Goal: Task Accomplishment & Management: Manage account settings

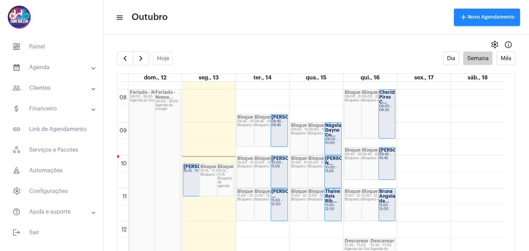
scroll to position [302, 0]
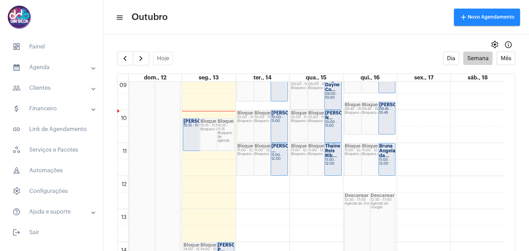
click at [191, 136] on div "Aline Pierdoná 10:15 - 11:15" at bounding box center [200, 135] width 34 height 32
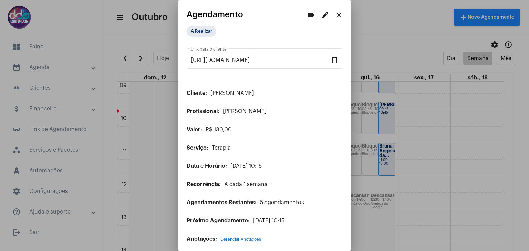
click at [323, 16] on mat-icon "edit" at bounding box center [325, 15] width 8 height 8
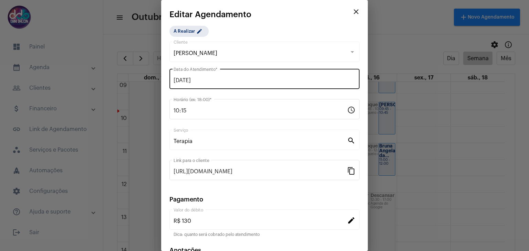
click at [226, 80] on input "13/10/2025" at bounding box center [265, 80] width 182 height 6
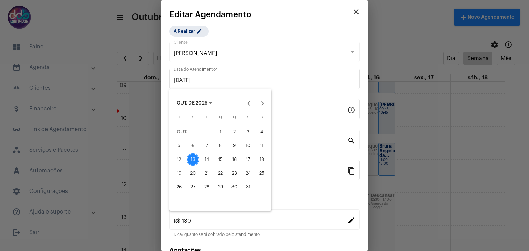
click at [209, 155] on div "14" at bounding box center [206, 160] width 12 height 12
type input "14/10/2025"
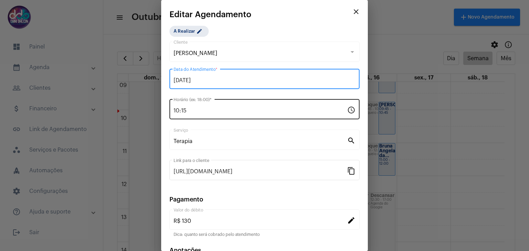
click at [195, 112] on input "10:15" at bounding box center [261, 111] width 174 height 6
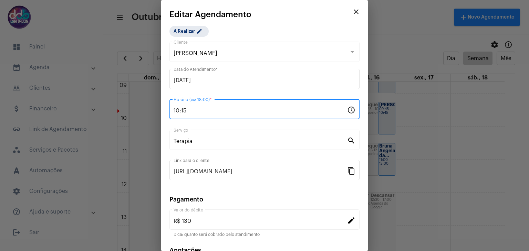
click at [195, 112] on input "10:15" at bounding box center [261, 111] width 174 height 6
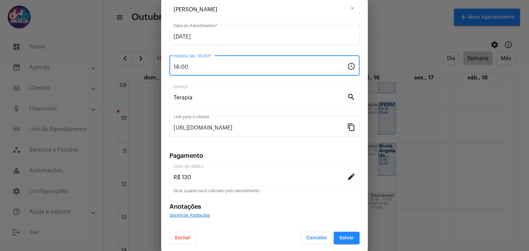
scroll to position [44, 0]
type input "14:00"
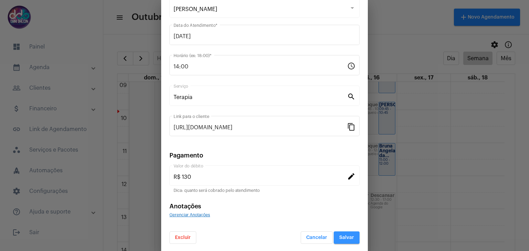
click at [339, 237] on span "Salvar" at bounding box center [346, 238] width 15 height 5
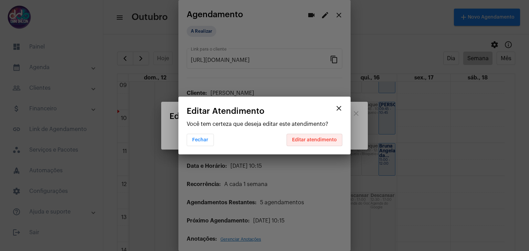
click at [319, 142] on button "Editar atendimento" at bounding box center [315, 140] width 56 height 12
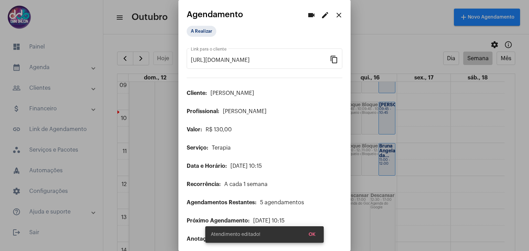
click at [336, 18] on mat-icon "close" at bounding box center [339, 15] width 8 height 8
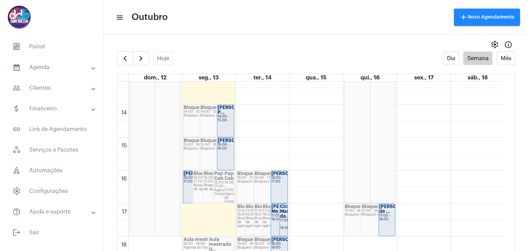
scroll to position [371, 0]
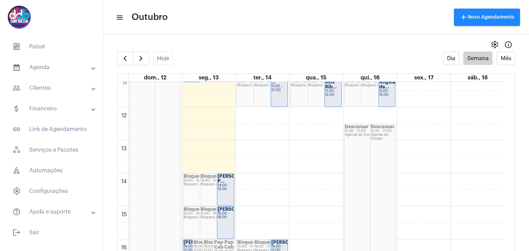
click at [305, 177] on div "00 01 02 03 04 05 06 07 08 09 10 11 12 13 14 15 16 17 18 19 20 21 22 23 Feriado…" at bounding box center [310, 107] width 387 height 793
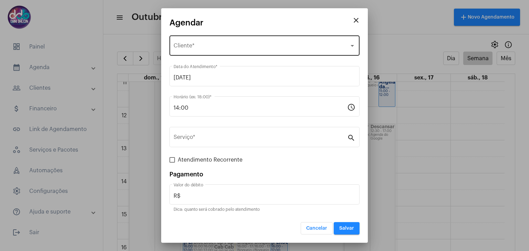
click at [204, 48] on span "Selecione o Cliente" at bounding box center [262, 47] width 176 height 6
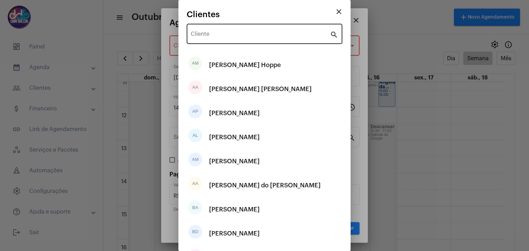
click at [217, 29] on div "Cliente" at bounding box center [260, 33] width 139 height 22
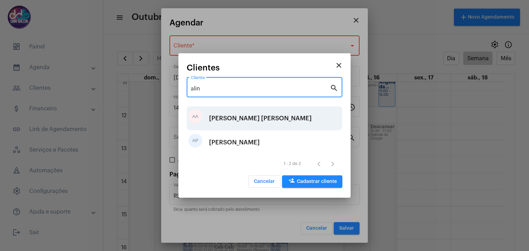
type input "alin"
click at [242, 124] on div "Aline Aparecida Honório Antunes" at bounding box center [260, 118] width 103 height 21
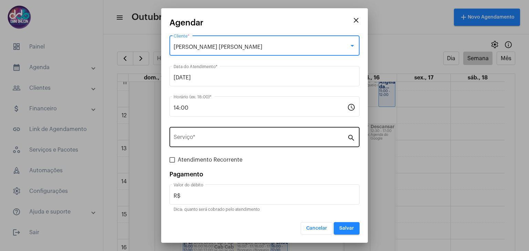
click at [218, 141] on input "Serviço *" at bounding box center [261, 139] width 174 height 6
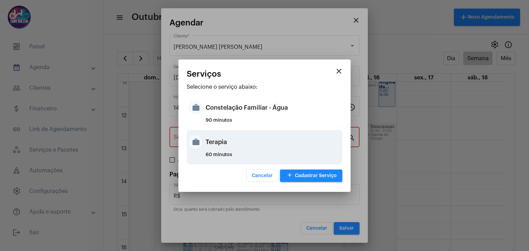
click at [218, 143] on div "Terapia" at bounding box center [273, 142] width 135 height 21
type input "Terapia"
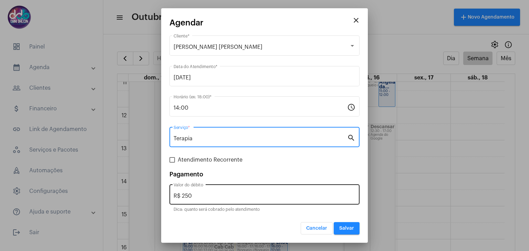
click at [214, 190] on div "R$ 250 Valor do débito" at bounding box center [265, 194] width 182 height 22
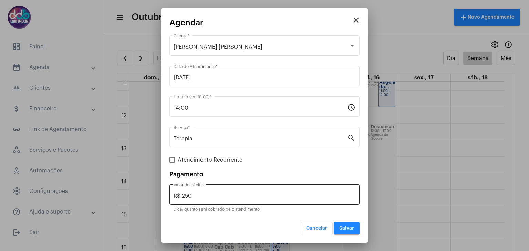
click at [214, 190] on div "R$ 250 Valor do débito" at bounding box center [265, 194] width 182 height 22
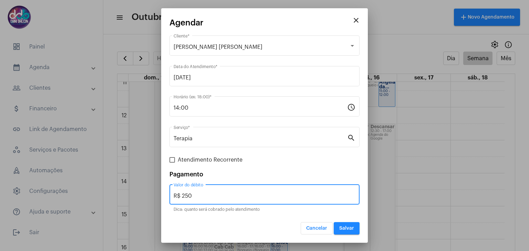
click at [208, 197] on input "R$ 250" at bounding box center [265, 196] width 182 height 6
type input "R$ 150"
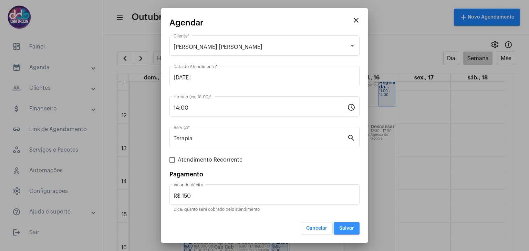
click at [347, 227] on span "Salvar" at bounding box center [346, 228] width 15 height 5
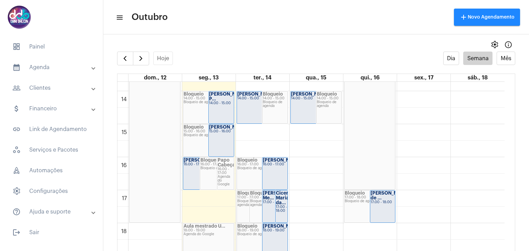
scroll to position [475, 0]
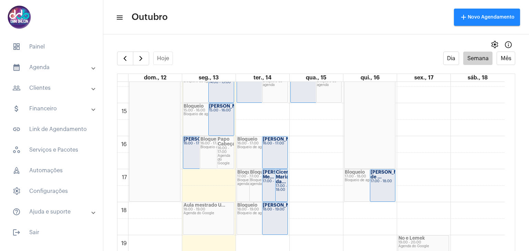
click at [279, 187] on div "17:00 - 18:00" at bounding box center [281, 189] width 11 height 8
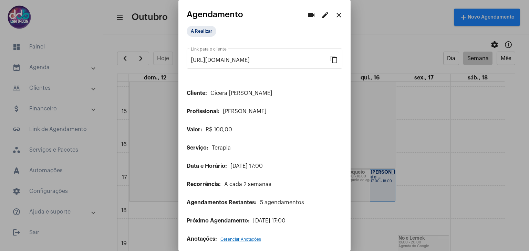
click at [321, 18] on mat-icon "edit" at bounding box center [325, 15] width 8 height 8
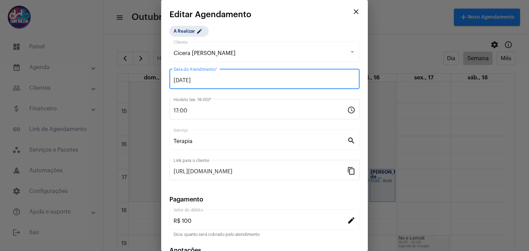
click at [220, 80] on input "14/10/2025" at bounding box center [265, 80] width 182 height 6
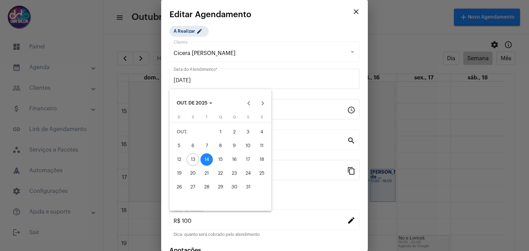
click at [220, 157] on div "15" at bounding box center [220, 160] width 12 height 12
type input "15/10/2025"
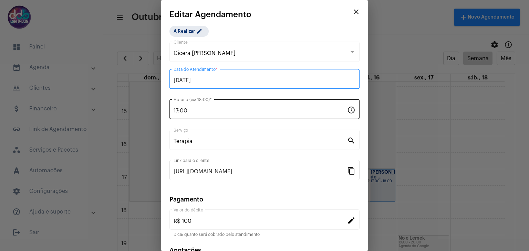
click at [200, 111] on input "17:00" at bounding box center [261, 111] width 174 height 6
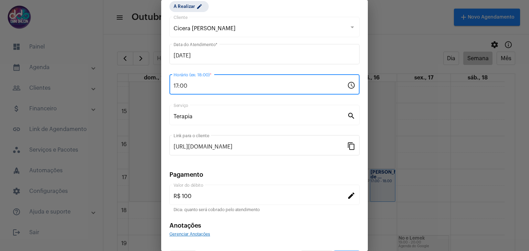
scroll to position [44, 0]
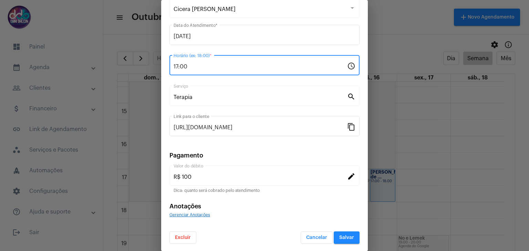
click at [340, 236] on span "Salvar" at bounding box center [346, 238] width 15 height 5
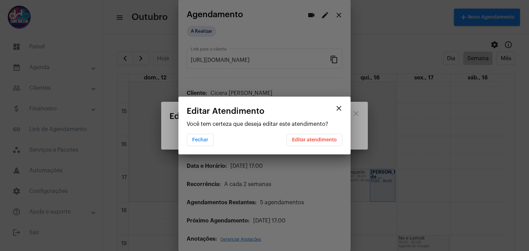
scroll to position [0, 0]
click at [307, 142] on span "Editar atendimento" at bounding box center [314, 140] width 45 height 5
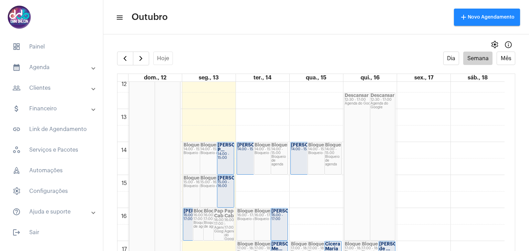
scroll to position [406, 0]
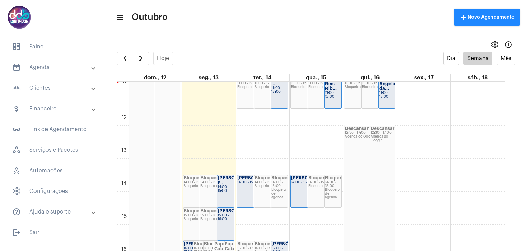
scroll to position [369, 0]
click at [355, 181] on div "Descansar 12:30 - 17:00 Agenda do Google" at bounding box center [369, 201] width 51 height 148
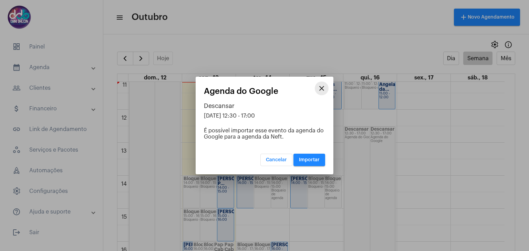
click at [320, 90] on mat-icon "close" at bounding box center [322, 88] width 8 height 8
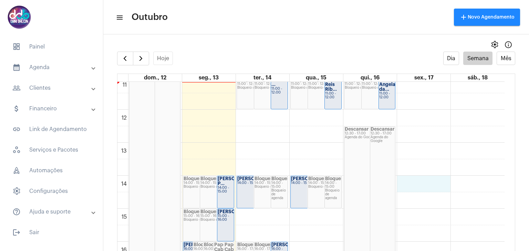
click at [403, 178] on div "00 01 02 03 04 05 06 07 08 09 10 11 12 13 14 15 16 17 18 19 20 21 22 23 Feriado…" at bounding box center [310, 109] width 387 height 793
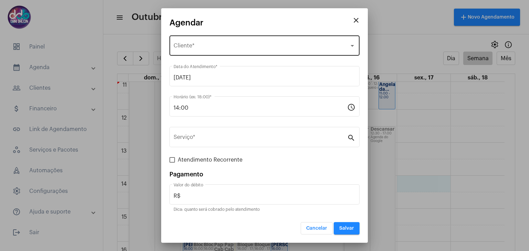
click at [214, 50] on div "Selecione o Cliente" at bounding box center [262, 47] width 176 height 6
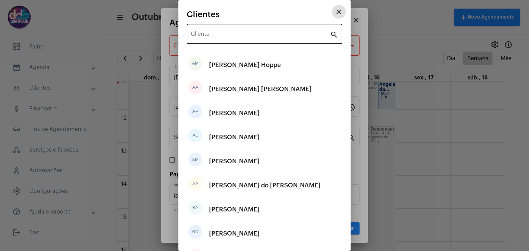
click at [215, 38] on input "Cliente" at bounding box center [260, 35] width 139 height 6
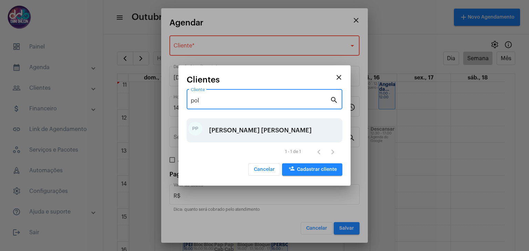
type input "pol"
click at [235, 131] on div "Polyana Pezini Del Giudice" at bounding box center [260, 130] width 103 height 21
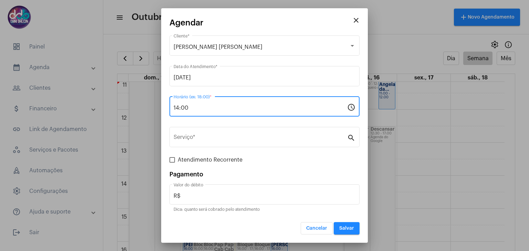
click at [200, 108] on input "14:00" at bounding box center [261, 108] width 174 height 6
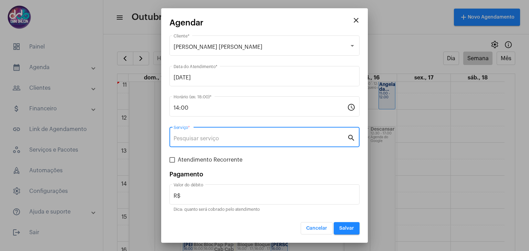
click at [200, 141] on input "Serviço *" at bounding box center [261, 139] width 174 height 6
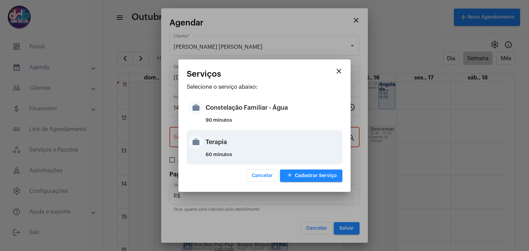
click at [205, 144] on div "work Terapia 60 minutos" at bounding box center [265, 147] width 156 height 34
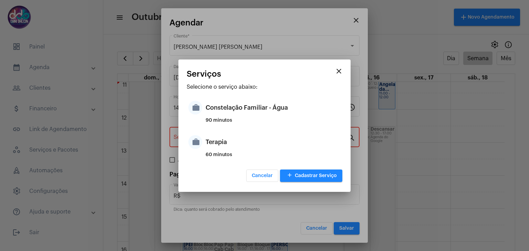
type input "Terapia"
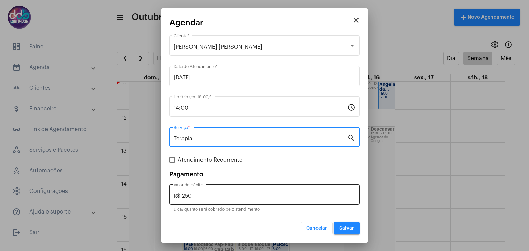
click at [206, 191] on div "R$ 250 Valor do débito" at bounding box center [265, 194] width 182 height 22
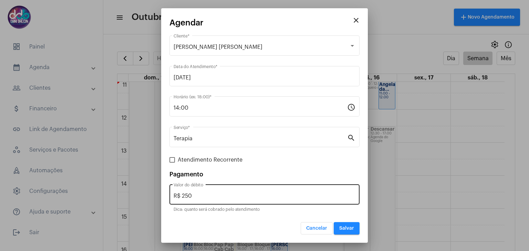
click at [206, 191] on div "R$ 250 Valor do débito" at bounding box center [265, 194] width 182 height 22
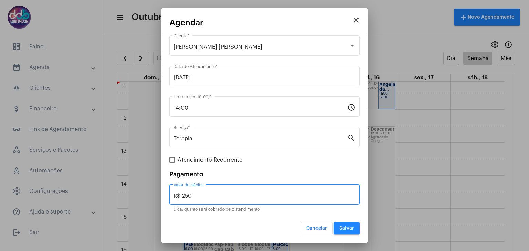
click at [203, 197] on input "R$ 250" at bounding box center [265, 196] width 182 height 6
type input "R$ 150"
click at [353, 227] on span "Salvar" at bounding box center [346, 228] width 15 height 5
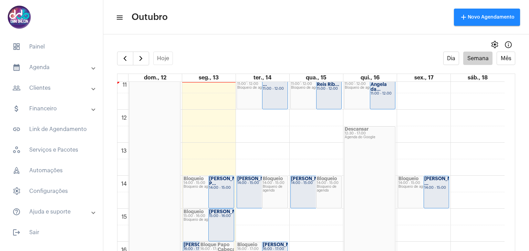
click at [440, 184] on strong "Polyana Pezini ..." at bounding box center [443, 181] width 39 height 9
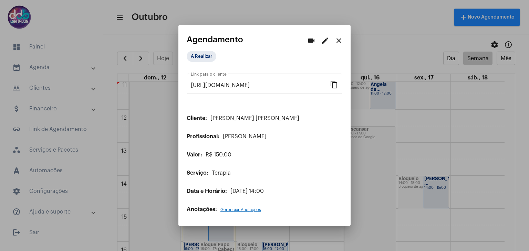
click at [326, 42] on mat-icon "edit" at bounding box center [325, 41] width 8 height 8
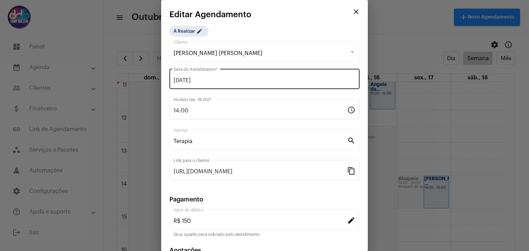
click at [196, 86] on div "17/10/2025 Data do Atendimento *" at bounding box center [265, 78] width 182 height 22
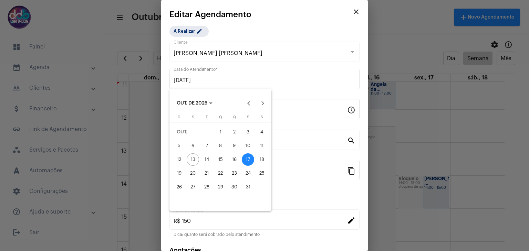
click at [235, 161] on div "16" at bounding box center [234, 160] width 12 height 12
type input "16/10/2025"
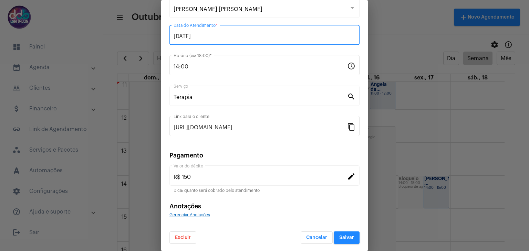
scroll to position [44, 0]
click at [340, 236] on span "Salvar" at bounding box center [346, 238] width 15 height 5
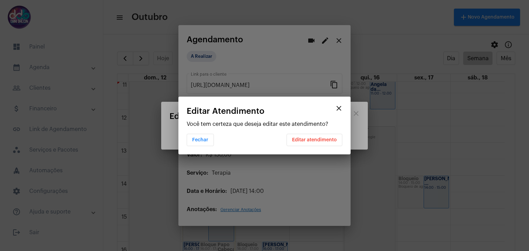
scroll to position [0, 0]
click at [309, 142] on span "Editar atendimento" at bounding box center [314, 140] width 45 height 5
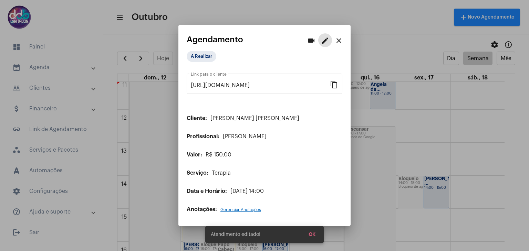
click at [341, 43] on mat-icon "close" at bounding box center [339, 41] width 8 height 8
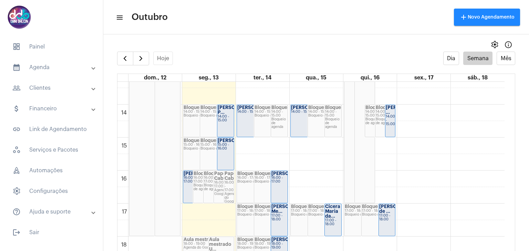
scroll to position [509, 0]
